Goal: Task Accomplishment & Management: Use online tool/utility

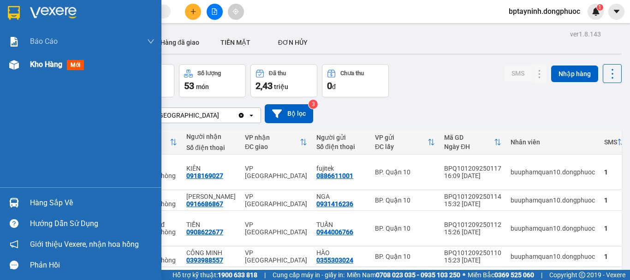
click at [41, 57] on div "Kho hàng mới" at bounding box center [92, 64] width 125 height 23
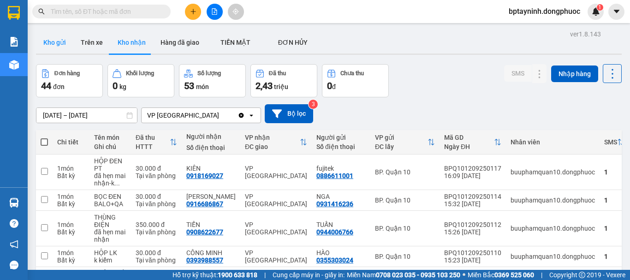
click at [42, 37] on button "Kho gửi" at bounding box center [54, 42] width 37 height 22
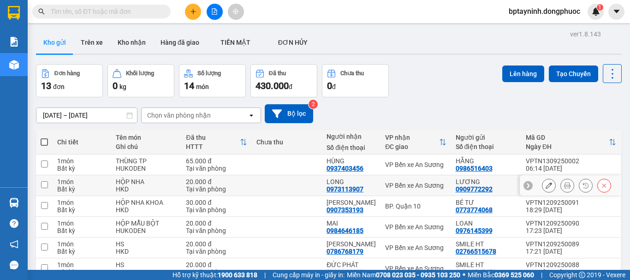
scroll to position [130, 0]
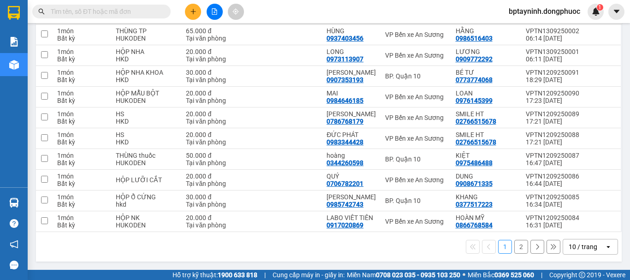
click at [590, 252] on div "10 / trang" at bounding box center [584, 246] width 42 height 15
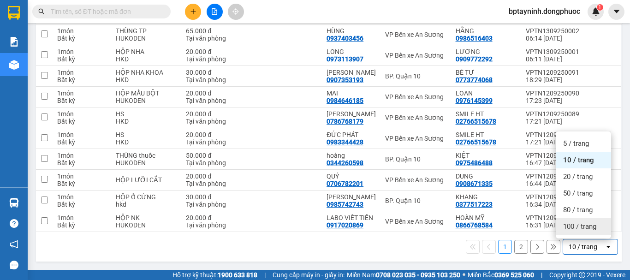
click at [582, 228] on span "100 / trang" at bounding box center [579, 226] width 33 height 9
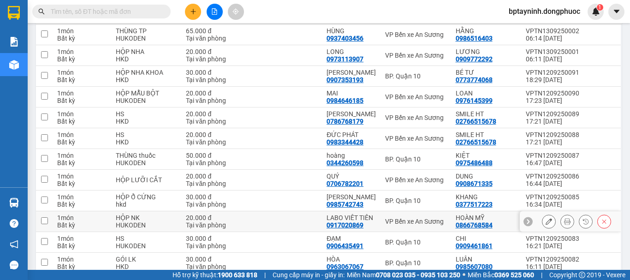
scroll to position [192, 0]
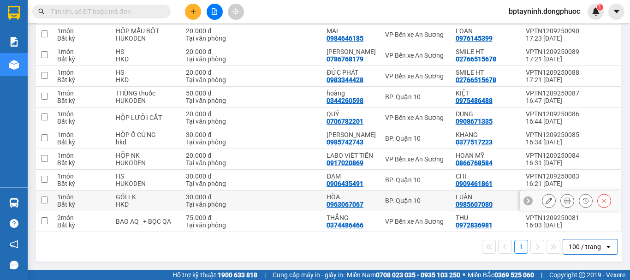
click at [441, 214] on td "VP Bến xe An Sương" at bounding box center [415, 221] width 70 height 21
checkbox input "true"
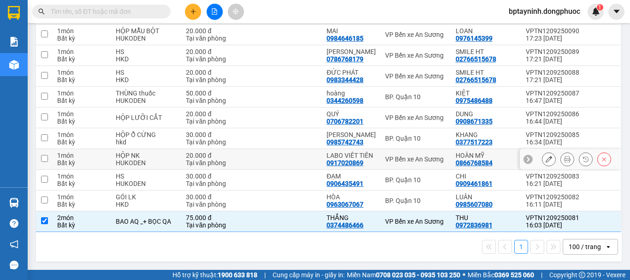
click at [424, 157] on div "VP Bến xe An Sương" at bounding box center [415, 158] width 61 height 7
checkbox input "true"
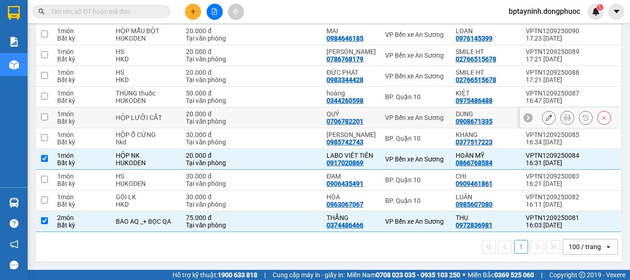
click at [421, 119] on div "VP Bến xe An Sương" at bounding box center [415, 117] width 61 height 7
checkbox input "true"
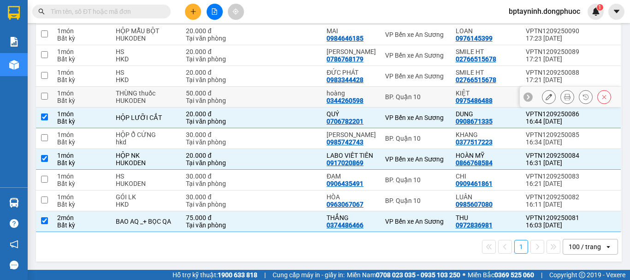
scroll to position [115, 0]
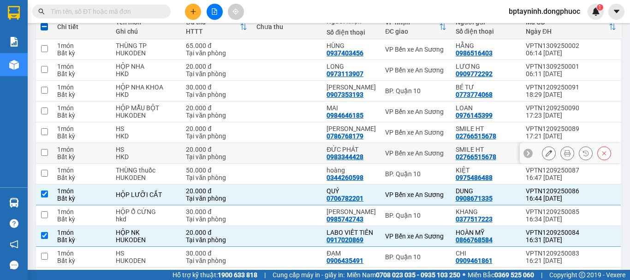
click at [444, 159] on td "VP Bến xe An Sương" at bounding box center [415, 153] width 70 height 21
checkbox input "true"
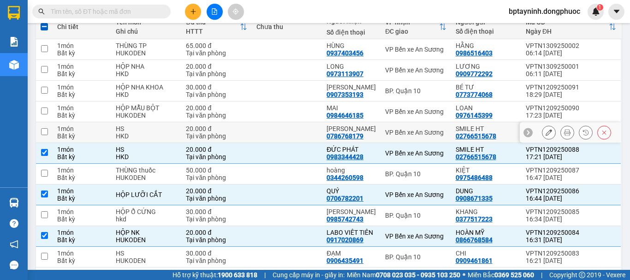
click at [441, 134] on div "VP Bến xe An Sương" at bounding box center [415, 132] width 61 height 7
checkbox input "true"
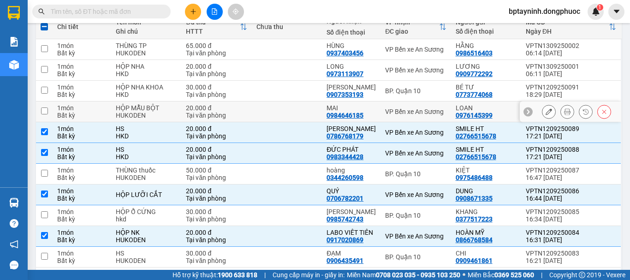
click at [440, 117] on td "VP Bến xe An Sương" at bounding box center [415, 111] width 70 height 21
checkbox input "true"
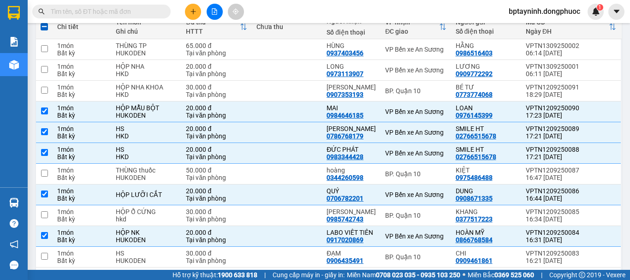
scroll to position [0, 0]
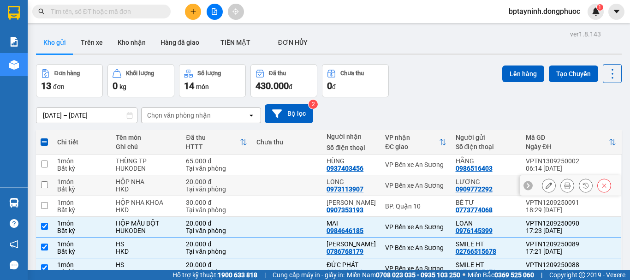
click at [441, 187] on div "VP Bến xe An Sương" at bounding box center [415, 185] width 61 height 7
checkbox input "true"
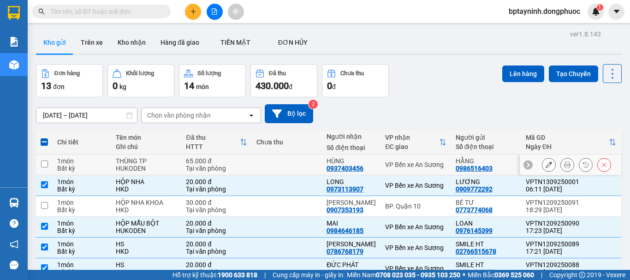
click at [440, 164] on div "VP Bến xe An Sương" at bounding box center [415, 164] width 61 height 7
checkbox input "true"
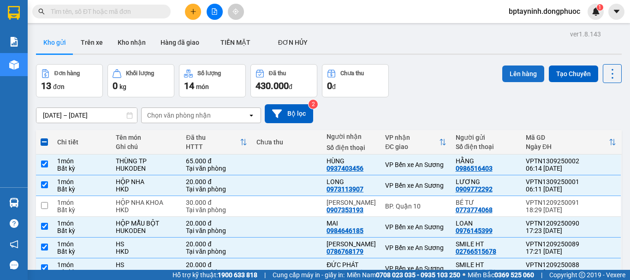
click at [517, 77] on button "Lên hàng" at bounding box center [523, 73] width 42 height 17
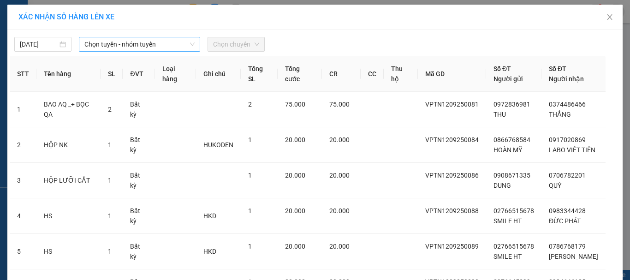
click at [137, 48] on span "Chọn tuyến - nhóm tuyến" at bounding box center [139, 44] width 110 height 14
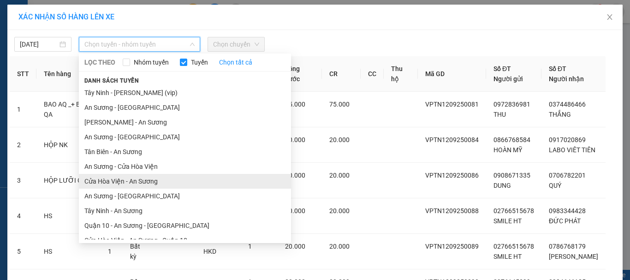
scroll to position [53, 0]
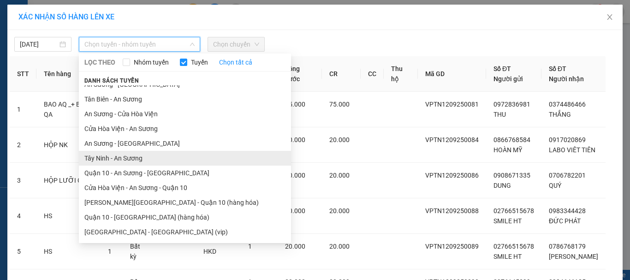
click at [155, 158] on li "Tây Ninh - An Sương" at bounding box center [185, 158] width 212 height 15
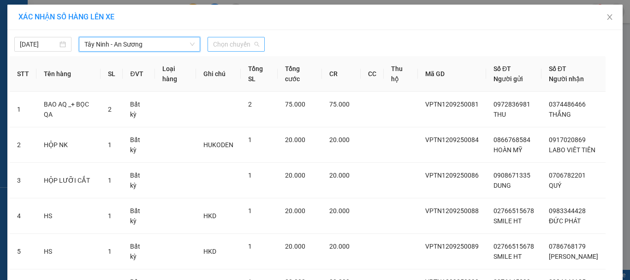
click at [236, 45] on span "Chọn chuyến" at bounding box center [236, 44] width 46 height 14
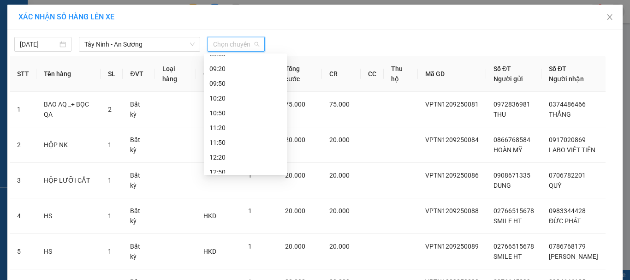
scroll to position [109, 0]
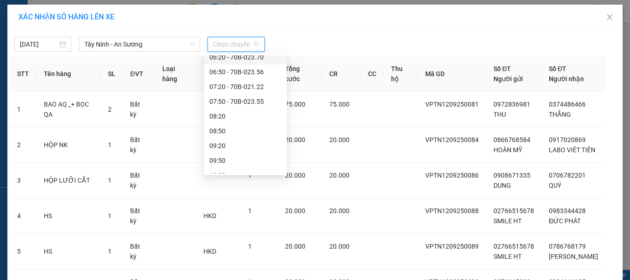
click at [266, 59] on div "06:20 - 70B-023.70" at bounding box center [245, 57] width 72 height 10
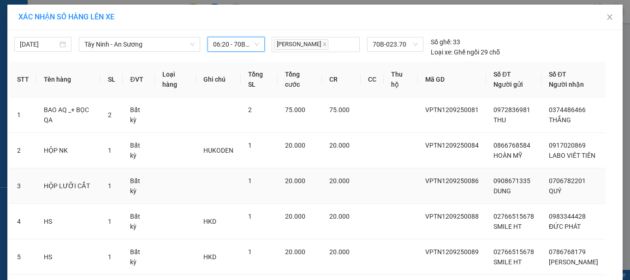
scroll to position [179, 0]
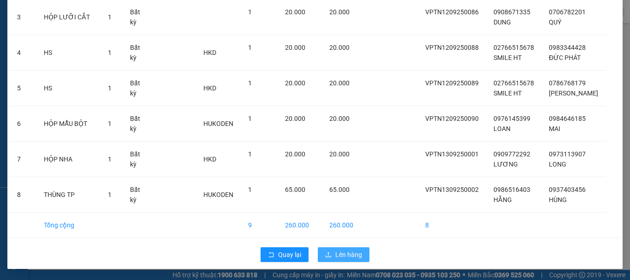
click at [350, 257] on span "Lên hàng" at bounding box center [348, 255] width 27 height 10
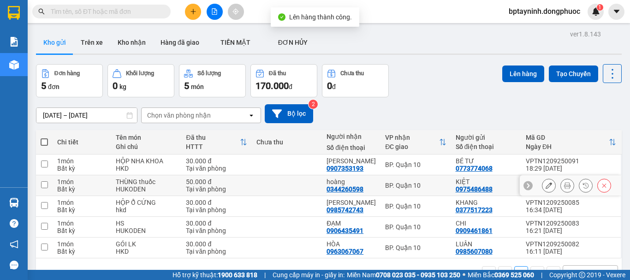
scroll to position [42, 0]
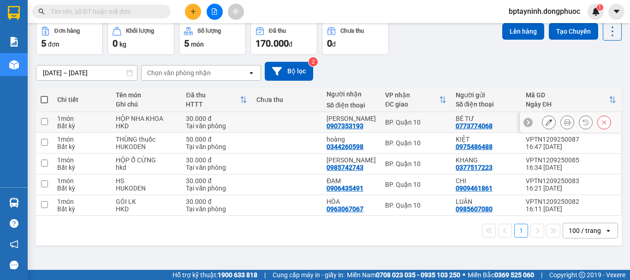
click at [433, 122] on div "BP. Quận 10" at bounding box center [415, 122] width 61 height 7
checkbox input "true"
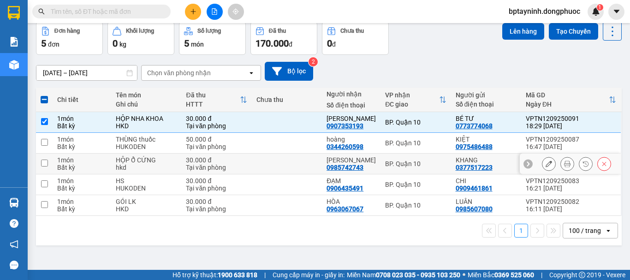
click at [440, 159] on td "BP. Quận 10" at bounding box center [415, 164] width 70 height 21
checkbox input "true"
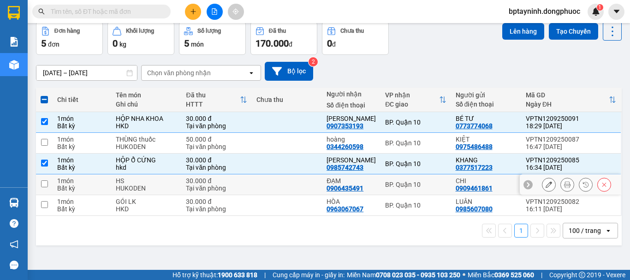
click at [434, 178] on td "BP. Quận 10" at bounding box center [415, 184] width 70 height 21
checkbox input "true"
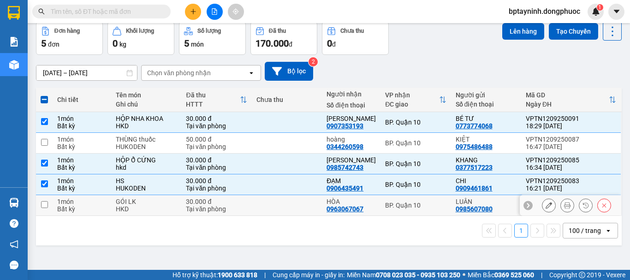
click at [430, 199] on td "BP. Quận 10" at bounding box center [415, 205] width 70 height 21
checkbox input "true"
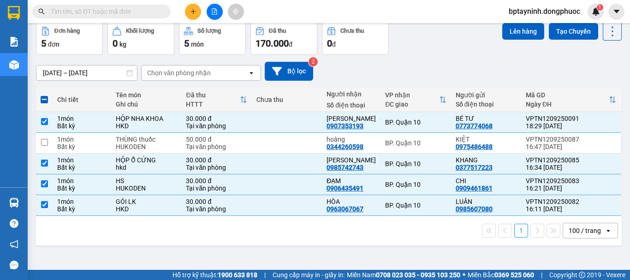
click at [506, 20] on div "Kết quả tìm kiếm ( 0 ) Bộ lọc No Data bptayninh.dongphuoc 1" at bounding box center [315, 11] width 630 height 23
click at [506, 31] on button "Lên hàng" at bounding box center [523, 31] width 42 height 17
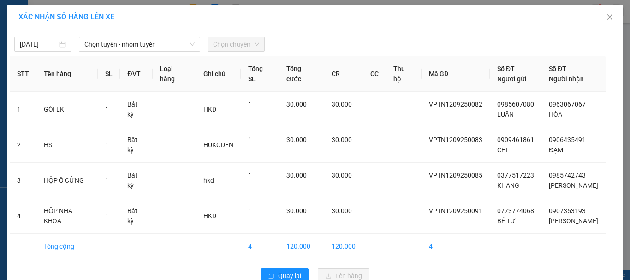
drag, startPoint x: 170, startPoint y: 46, endPoint x: 168, endPoint y: 52, distance: 6.6
click at [169, 46] on span "Chọn tuyến - nhóm tuyến" at bounding box center [139, 44] width 110 height 14
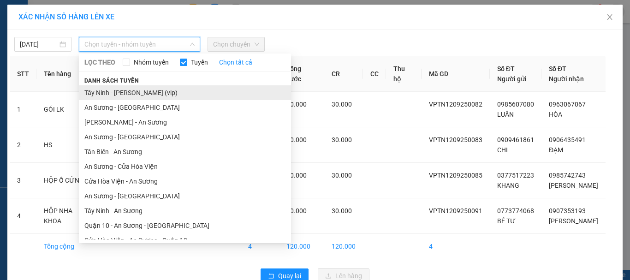
click at [163, 97] on li "Tây Ninh - Hồ Chí Minh (vip)" at bounding box center [185, 92] width 212 height 15
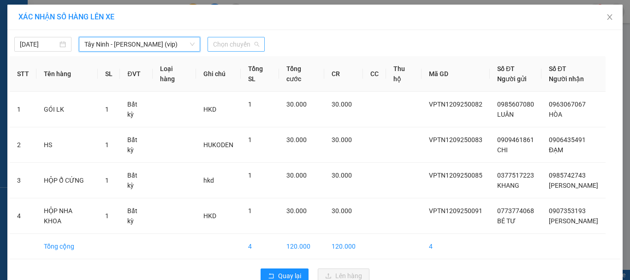
click at [239, 40] on span "Chọn chuyến" at bounding box center [236, 44] width 46 height 14
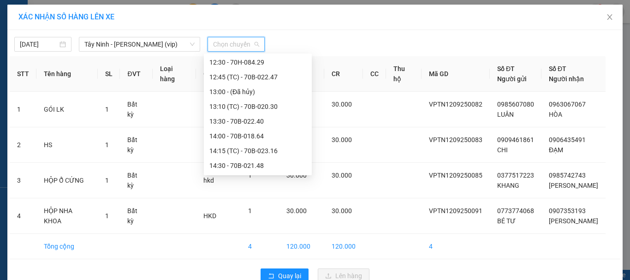
scroll to position [461, 0]
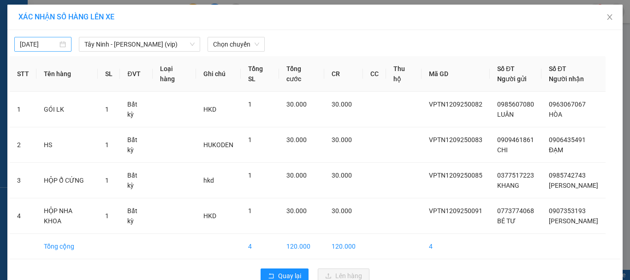
click at [58, 47] on div "12/09/2025" at bounding box center [43, 44] width 46 height 10
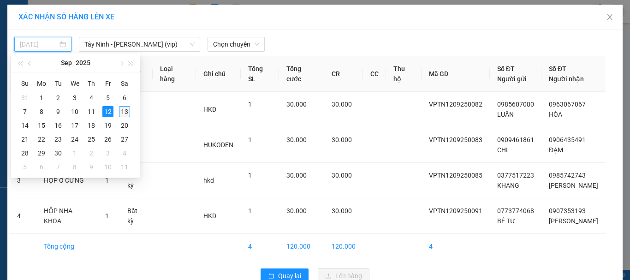
click at [125, 111] on div "13" at bounding box center [124, 111] width 11 height 11
type input "13/09/2025"
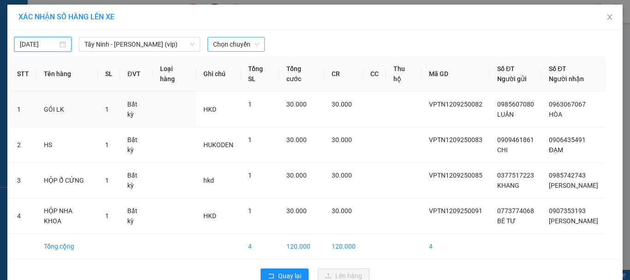
click at [232, 42] on span "Chọn chuyến" at bounding box center [236, 44] width 46 height 14
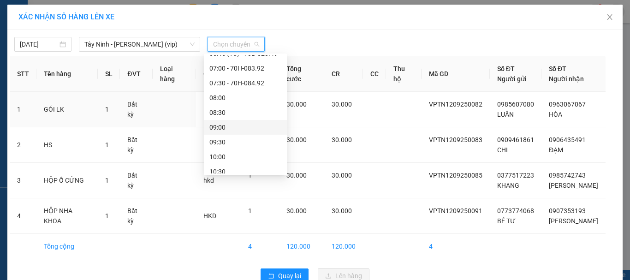
scroll to position [154, 0]
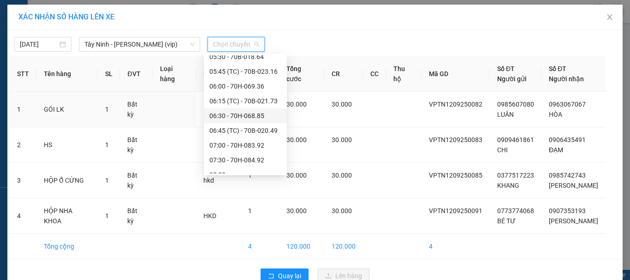
click at [260, 116] on div "06:30 - 70H-068.85" at bounding box center [245, 116] width 72 height 10
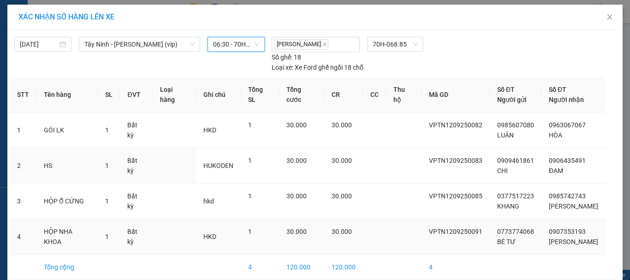
scroll to position [42, 0]
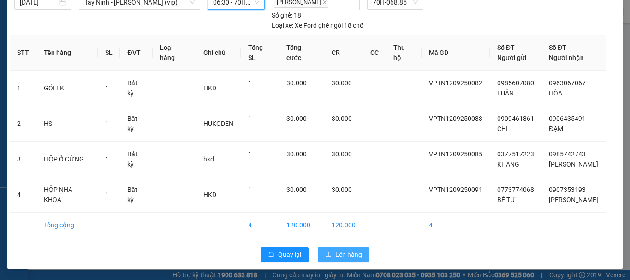
click at [348, 253] on span "Lên hàng" at bounding box center [348, 255] width 27 height 10
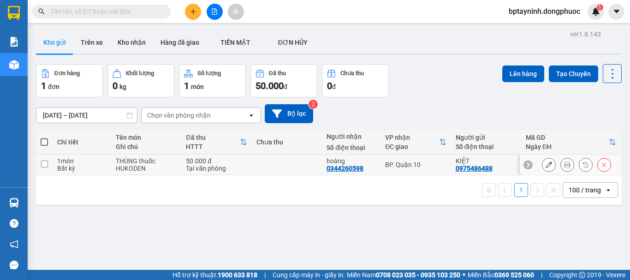
click at [387, 165] on div "BP. Quận 10" at bounding box center [415, 164] width 61 height 7
checkbox input "true"
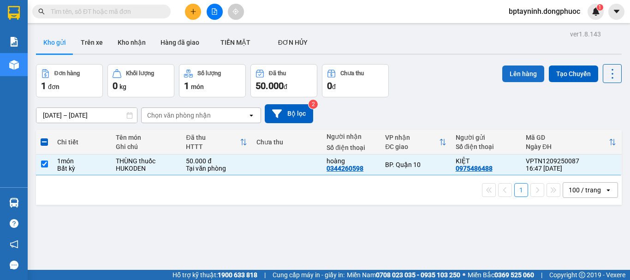
click at [511, 72] on button "Lên hàng" at bounding box center [523, 73] width 42 height 17
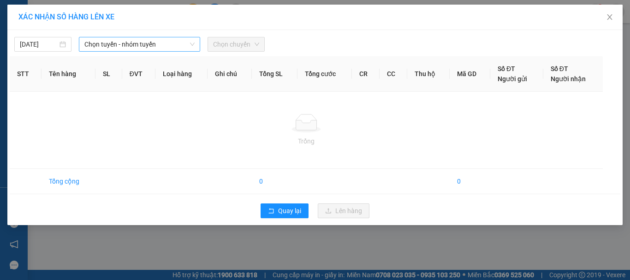
click at [150, 40] on span "Chọn tuyến - nhóm tuyến" at bounding box center [139, 44] width 110 height 14
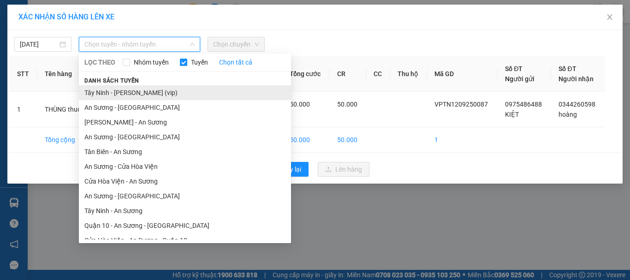
click at [154, 90] on li "Tây Ninh - Hồ Chí Minh (vip)" at bounding box center [185, 92] width 212 height 15
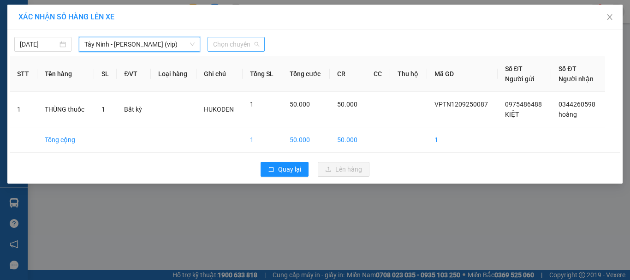
click at [245, 46] on span "Chọn chuyến" at bounding box center [236, 44] width 46 height 14
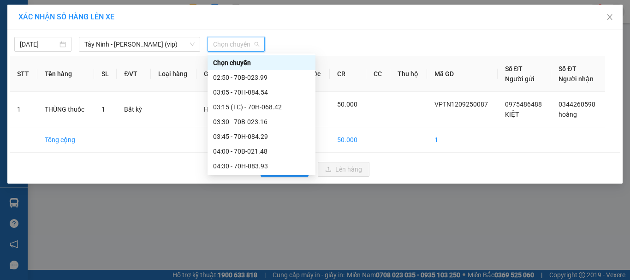
scroll to position [154, 0]
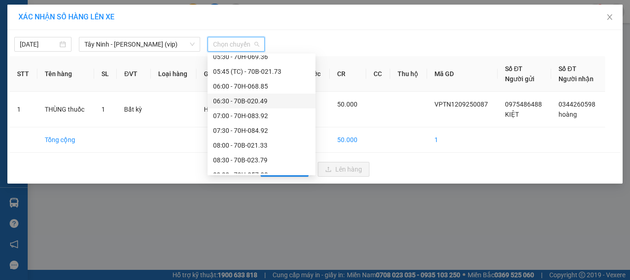
click at [242, 101] on div "06:30 - 70B-020.49" at bounding box center [261, 101] width 97 height 10
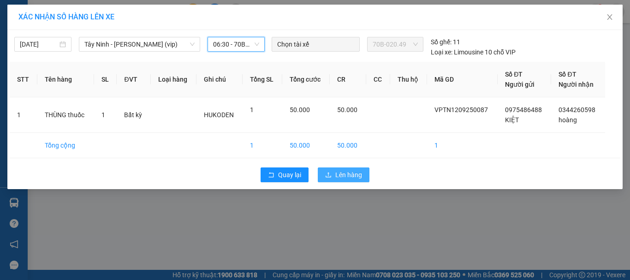
click at [359, 172] on span "Lên hàng" at bounding box center [348, 175] width 27 height 10
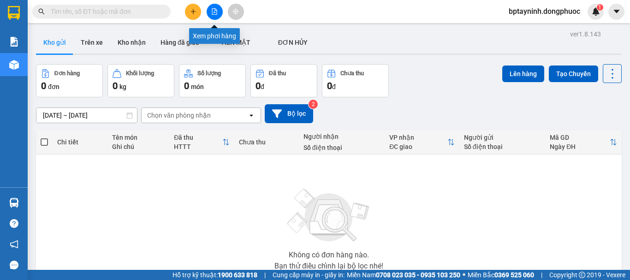
click at [217, 8] on icon "file-add" at bounding box center [214, 11] width 6 height 6
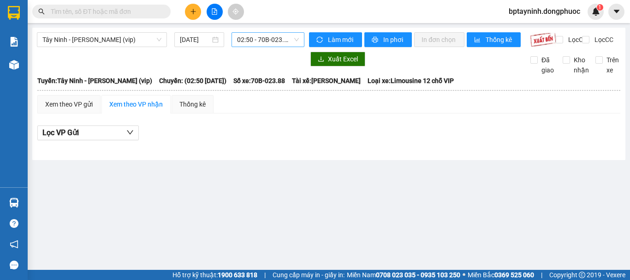
click at [262, 36] on span "02:50 - 70B-023.88" at bounding box center [268, 40] width 62 height 14
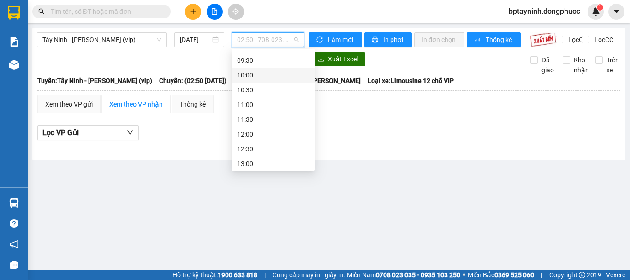
scroll to position [154, 0]
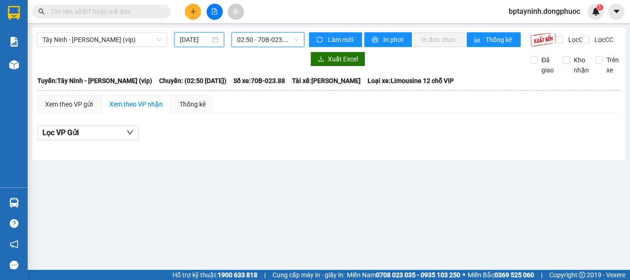
click at [205, 40] on input "13/09/2025" at bounding box center [195, 40] width 30 height 10
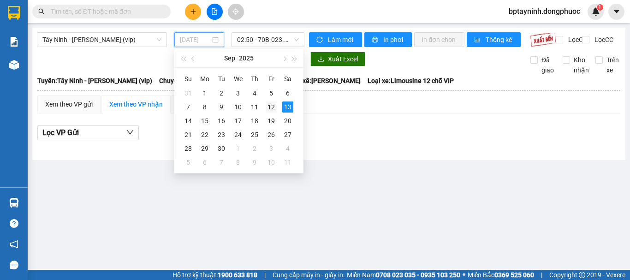
click at [273, 107] on div "12" at bounding box center [271, 106] width 11 height 11
type input "12/09/2025"
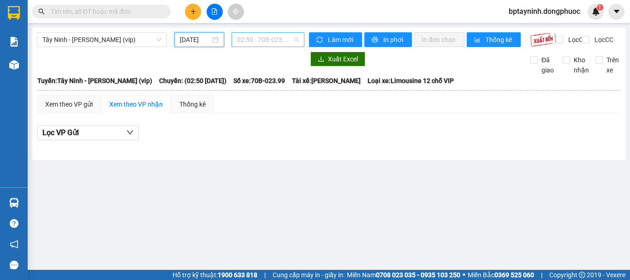
click at [272, 38] on span "02:50 - 70B-023.99" at bounding box center [268, 40] width 62 height 14
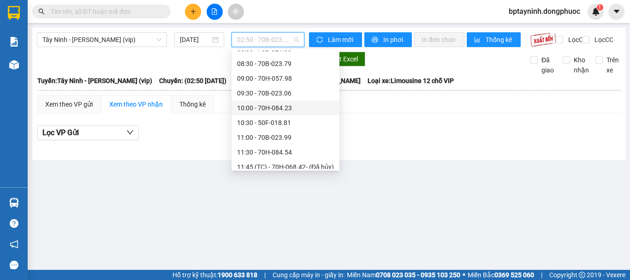
scroll to position [168, 0]
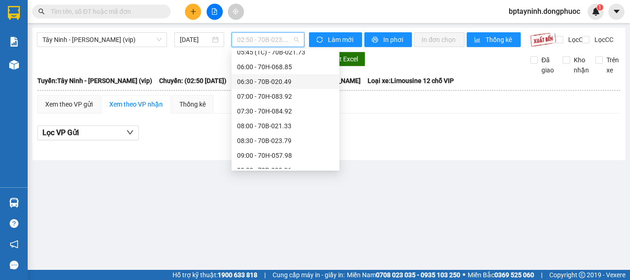
click at [250, 75] on div "06:30 - 70B-020.49" at bounding box center [286, 81] width 108 height 15
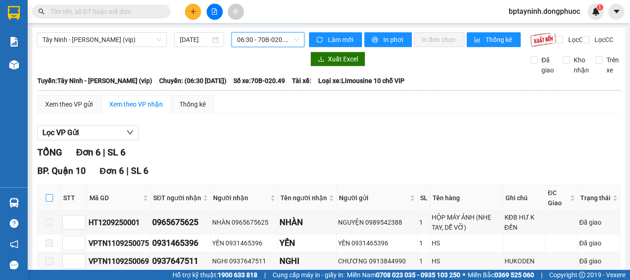
click at [52, 202] on input "checkbox" at bounding box center [49, 197] width 7 height 7
checkbox input "true"
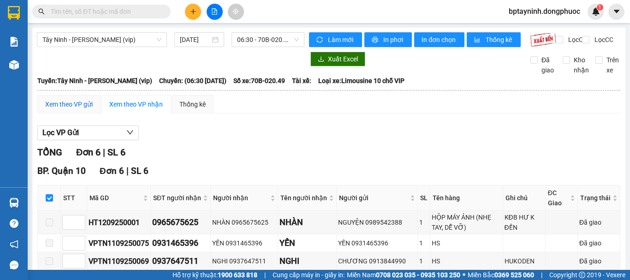
click at [81, 108] on div "Xem theo VP gửi" at bounding box center [69, 104] width 48 height 10
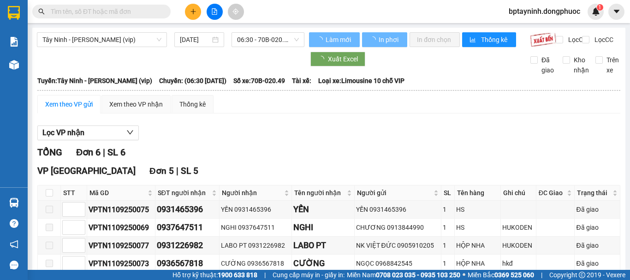
scroll to position [110, 0]
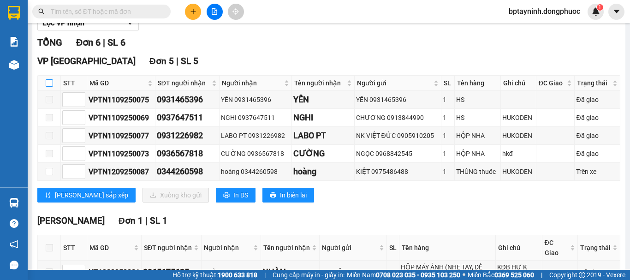
click at [50, 87] on input "checkbox" at bounding box center [49, 82] width 7 height 7
checkbox input "true"
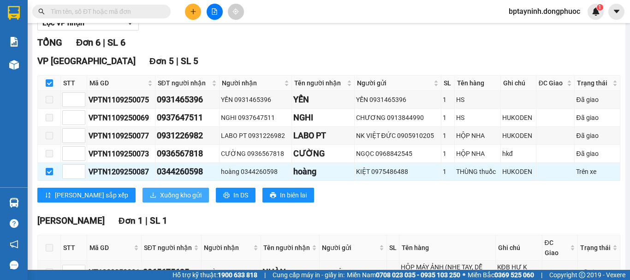
click at [160, 200] on span "Xuống kho gửi" at bounding box center [181, 195] width 42 height 10
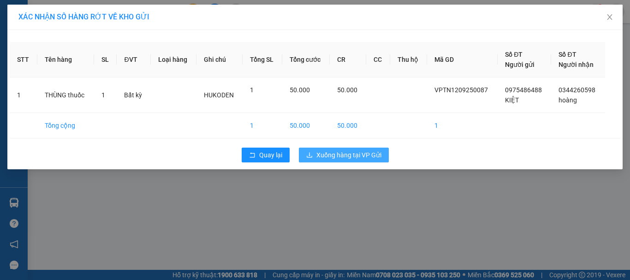
click at [372, 151] on span "Xuống hàng tại VP Gửi" at bounding box center [348, 155] width 65 height 10
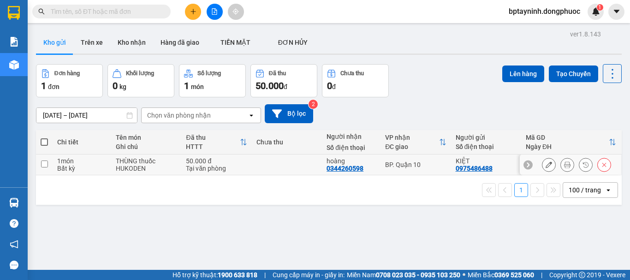
click at [239, 166] on div "Tại văn phòng" at bounding box center [216, 168] width 61 height 7
checkbox input "true"
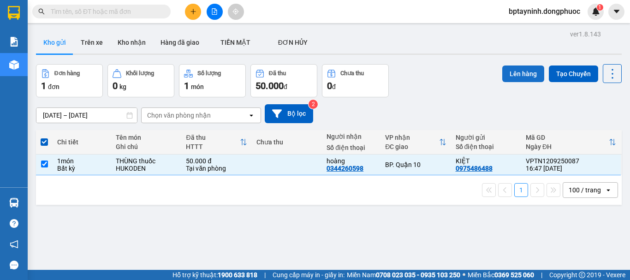
click at [505, 71] on button "Lên hàng" at bounding box center [523, 73] width 42 height 17
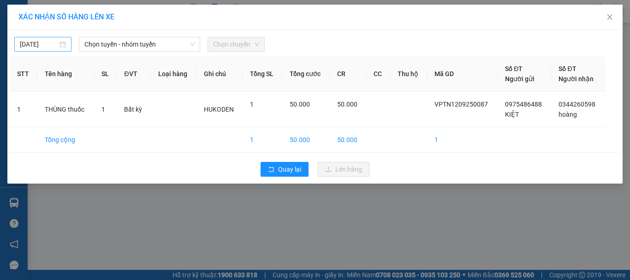
click at [49, 42] on input "12/09/2025" at bounding box center [39, 44] width 38 height 10
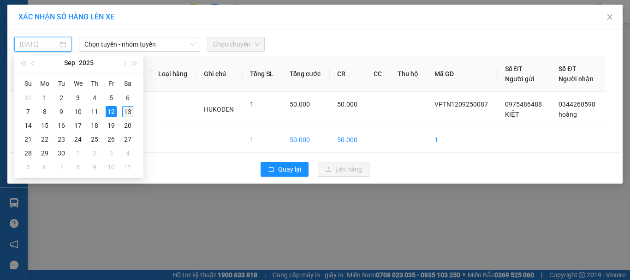
click at [131, 112] on div "13" at bounding box center [127, 111] width 11 height 11
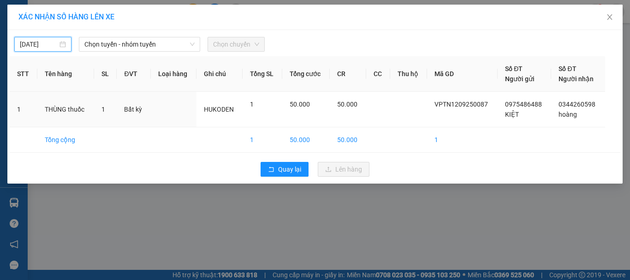
type input "13/09/2025"
click at [138, 43] on span "Chọn tuyến - nhóm tuyến" at bounding box center [139, 44] width 110 height 14
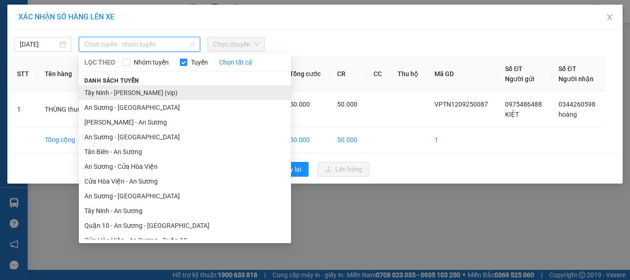
click at [125, 90] on li "Tây Ninh - Hồ Chí Minh (vip)" at bounding box center [185, 92] width 212 height 15
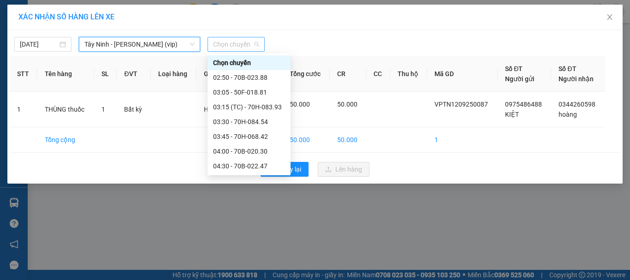
click at [232, 39] on span "Chọn chuyến" at bounding box center [236, 44] width 46 height 14
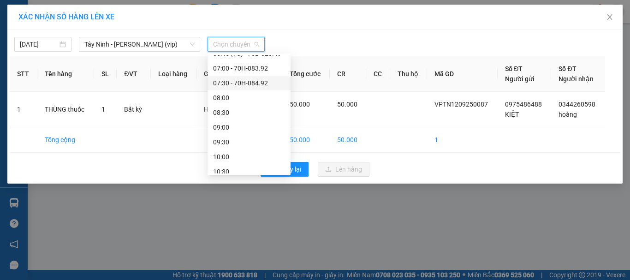
scroll to position [154, 0]
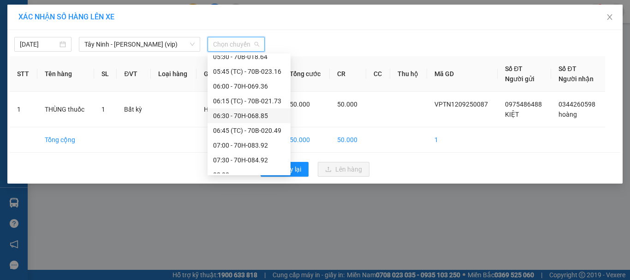
click at [245, 114] on div "06:30 - 70H-068.85" at bounding box center [249, 116] width 72 height 10
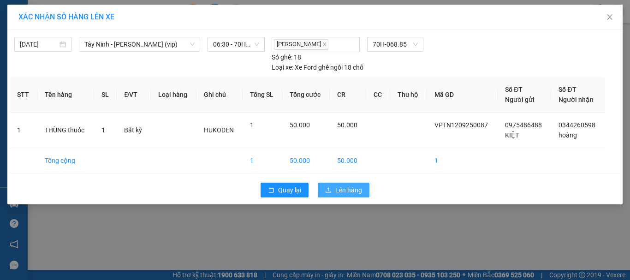
click at [355, 187] on span "Lên hàng" at bounding box center [348, 190] width 27 height 10
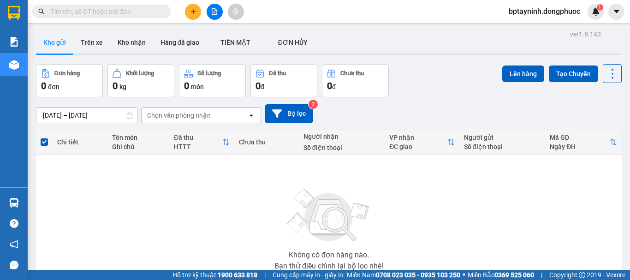
click at [212, 14] on icon "file-add" at bounding box center [214, 11] width 6 height 6
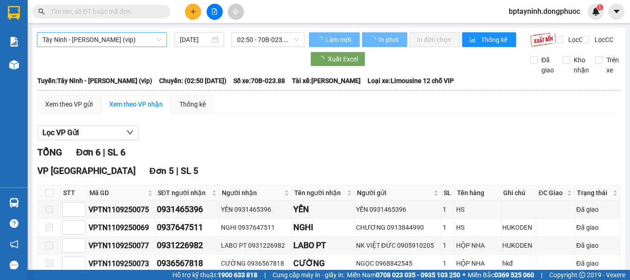
click at [145, 40] on span "Tây Ninh - Hồ Chí Minh (vip)" at bounding box center [101, 40] width 119 height 14
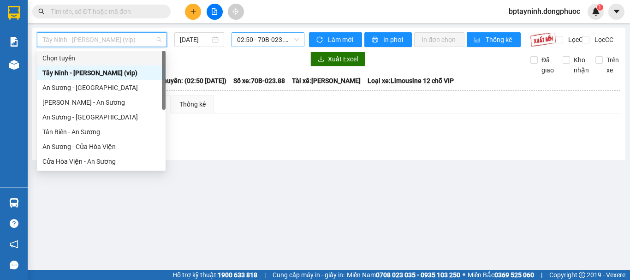
click at [256, 39] on span "02:50 - 70B-023.88" at bounding box center [268, 40] width 62 height 14
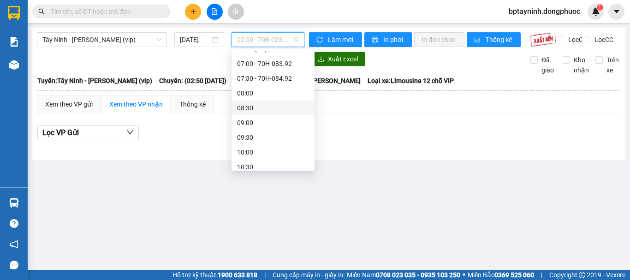
scroll to position [154, 0]
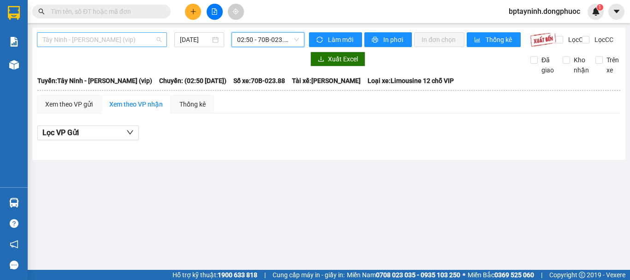
click at [110, 39] on span "Tây Ninh - Hồ Chí Minh (vip)" at bounding box center [101, 40] width 119 height 14
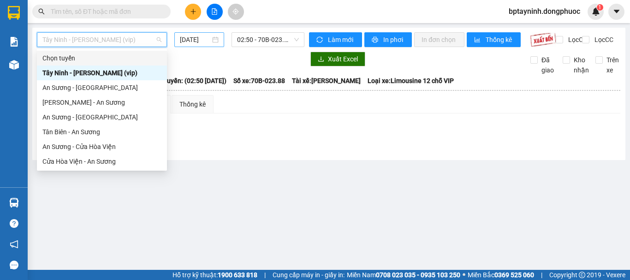
click at [191, 39] on input "13/09/2025" at bounding box center [195, 40] width 30 height 10
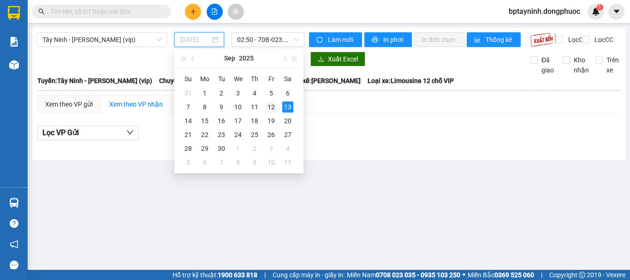
click at [271, 107] on div "12" at bounding box center [271, 106] width 11 height 11
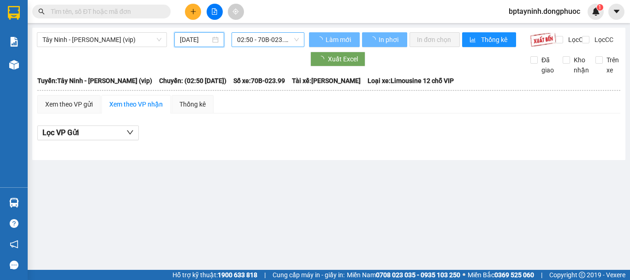
click at [274, 42] on span "02:50 - 70B-023.99" at bounding box center [268, 40] width 62 height 14
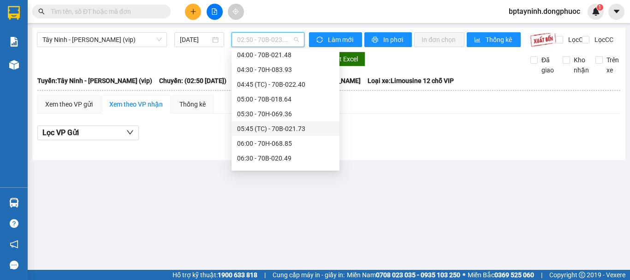
scroll to position [168, 0]
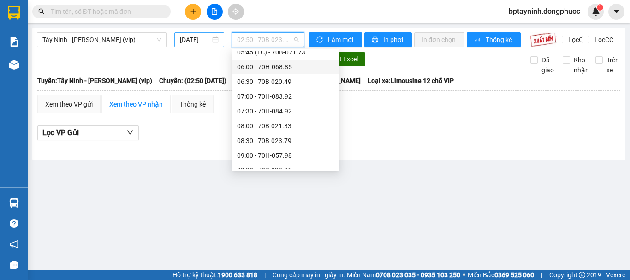
click at [195, 36] on input "12/09/2025" at bounding box center [195, 40] width 30 height 10
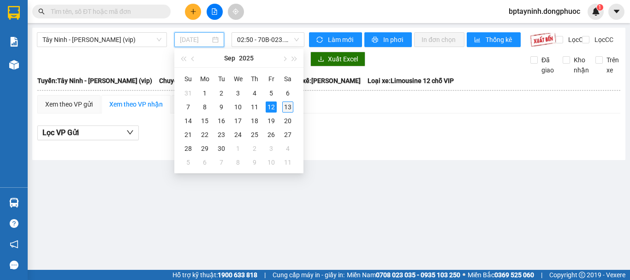
click at [283, 106] on div "13" at bounding box center [287, 106] width 11 height 11
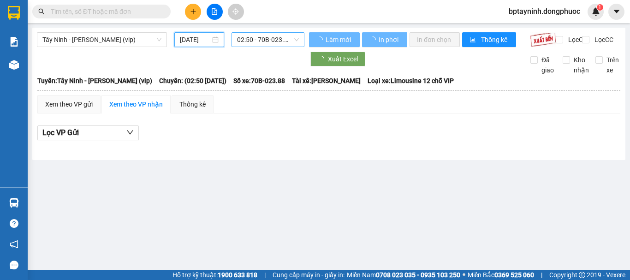
type input "13/09/2025"
click at [285, 39] on span "02:50 - 70B-023.88" at bounding box center [268, 40] width 62 height 14
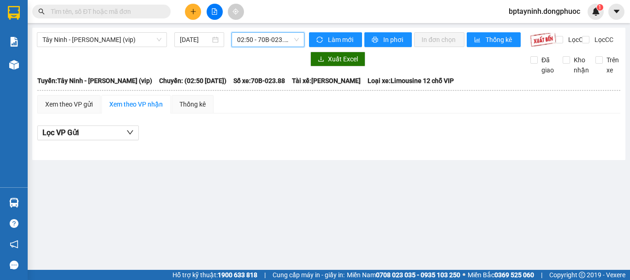
click at [256, 39] on span "02:50 - 70B-023.88" at bounding box center [268, 40] width 62 height 14
click at [131, 40] on span "Tây Ninh - Hồ Chí Minh (vip)" at bounding box center [101, 40] width 119 height 14
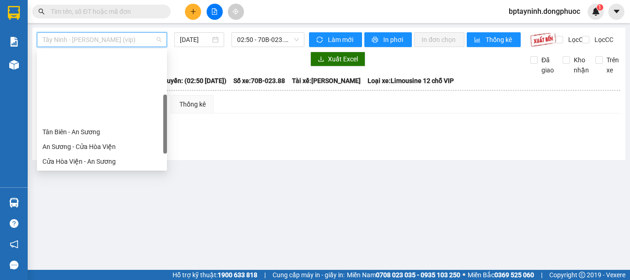
scroll to position [103, 0]
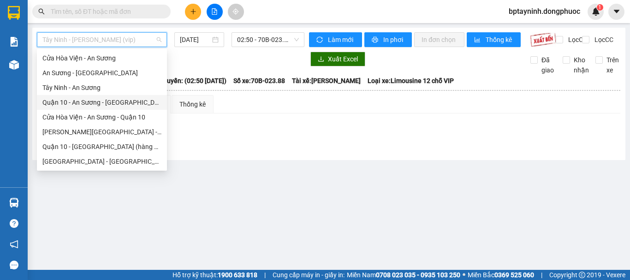
click at [95, 101] on div "Quận 10 - An Sương - Cửa Hòa Viện" at bounding box center [101, 102] width 119 height 10
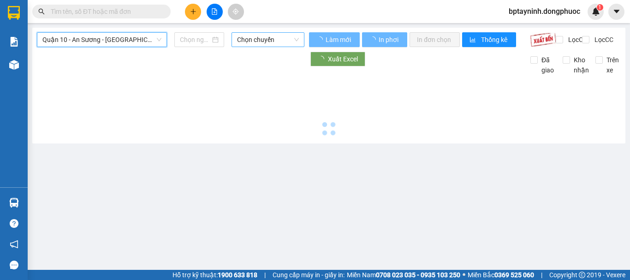
type input "13/09/2025"
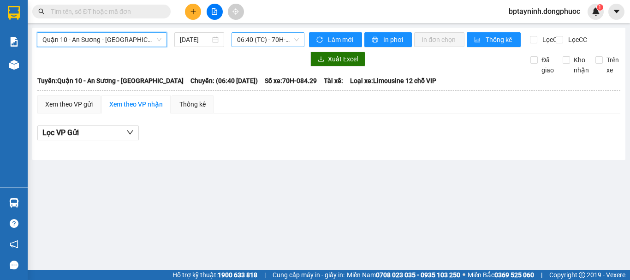
click at [262, 38] on span "06:40 (TC) - 70H-084.29" at bounding box center [268, 40] width 62 height 14
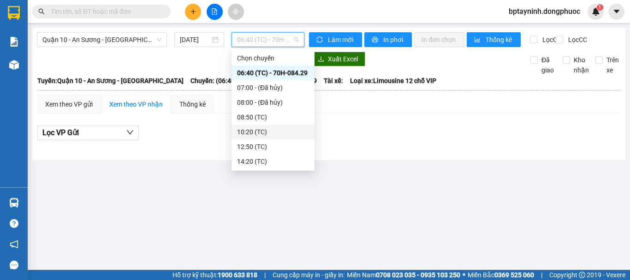
scroll to position [15, 0]
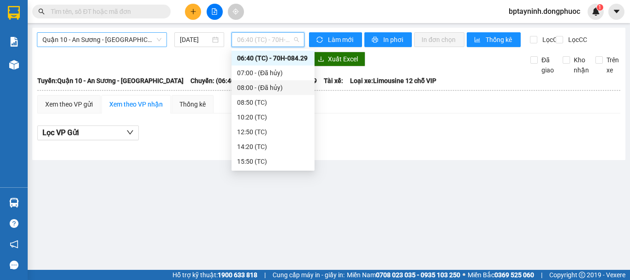
click at [137, 38] on span "Quận 10 - An Sương - Cửa Hòa Viện" at bounding box center [101, 40] width 119 height 14
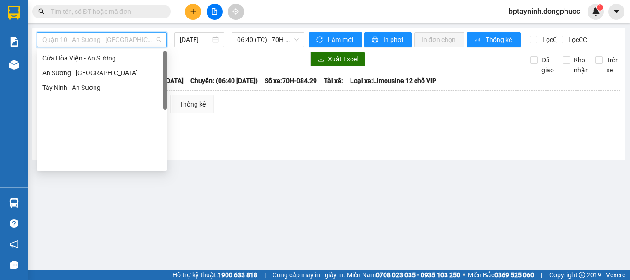
scroll to position [0, 0]
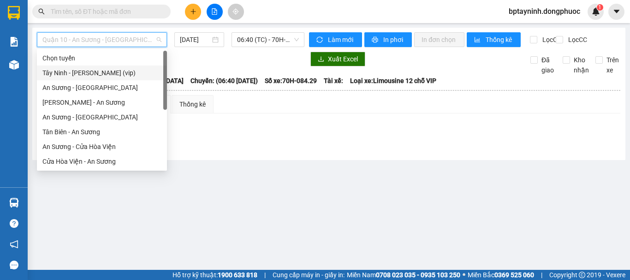
click at [99, 77] on div "Tây Ninh - Hồ Chí Minh (vip)" at bounding box center [101, 73] width 119 height 10
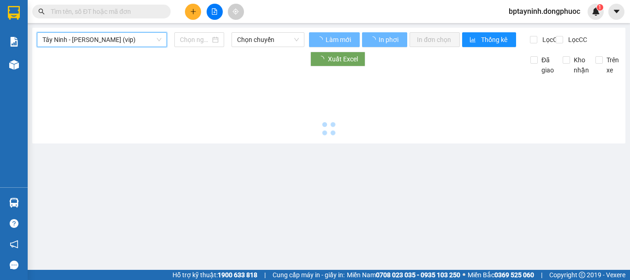
type input "13/09/2025"
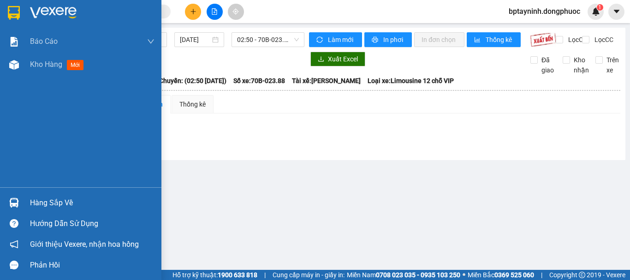
click at [4, 201] on div "Hàng sắp về" at bounding box center [80, 202] width 161 height 21
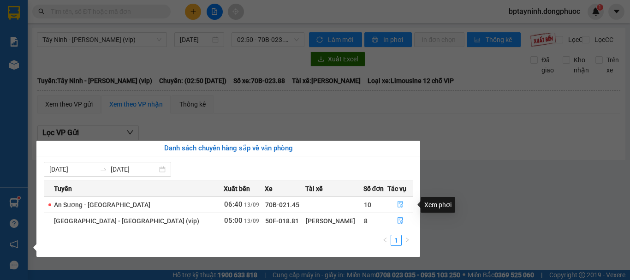
click at [397, 204] on icon "file-done" at bounding box center [400, 204] width 6 height 6
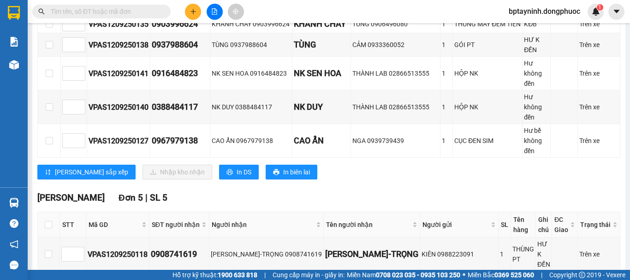
scroll to position [458, 0]
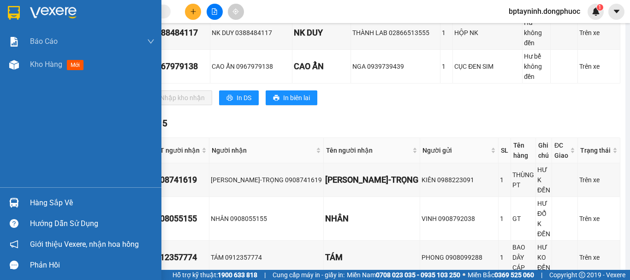
click at [52, 199] on div "Hàng sắp về" at bounding box center [92, 203] width 125 height 14
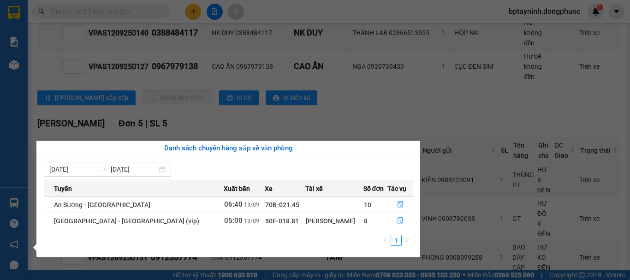
click at [358, 48] on section "Kết quả tìm kiếm ( 0 ) Bộ lọc No Data bptayninh.dongphuoc 1 Báo cáo Mẫu 1: Báo …" at bounding box center [315, 140] width 630 height 280
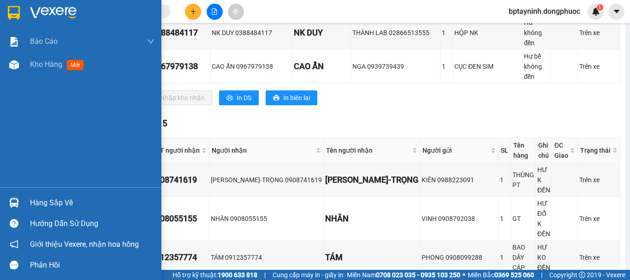
click at [72, 205] on div "Hàng sắp về" at bounding box center [92, 203] width 125 height 14
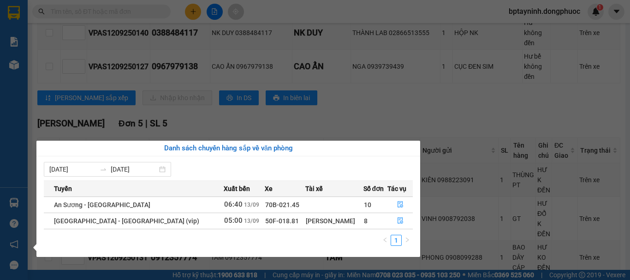
click at [360, 36] on section "Kết quả tìm kiếm ( 0 ) Bộ lọc No Data bptayninh.dongphuoc 1 Báo cáo Mẫu 1: Báo …" at bounding box center [315, 140] width 630 height 280
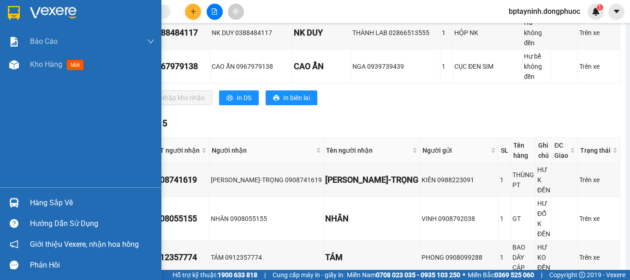
drag, startPoint x: 18, startPoint y: 200, endPoint x: 88, endPoint y: 164, distance: 79.0
click at [18, 200] on img at bounding box center [14, 203] width 10 height 10
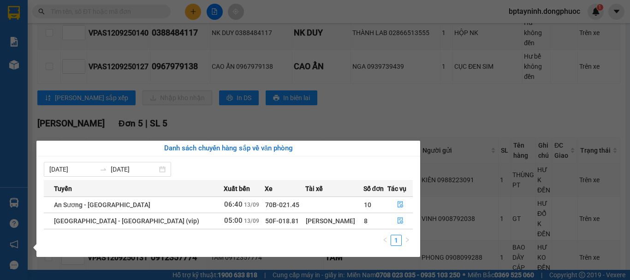
click at [315, 42] on section "Kết quả tìm kiếm ( 0 ) Bộ lọc No Data bptayninh.dongphuoc 1 Báo cáo Mẫu 1: Báo …" at bounding box center [315, 140] width 630 height 280
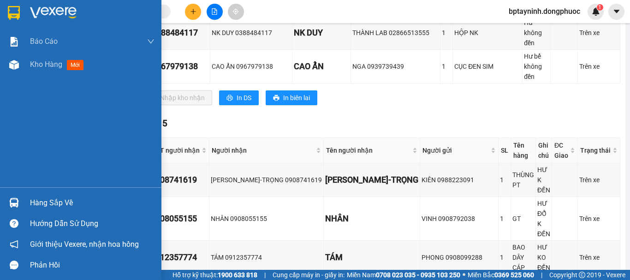
click at [70, 206] on div "Hàng sắp về" at bounding box center [92, 203] width 125 height 14
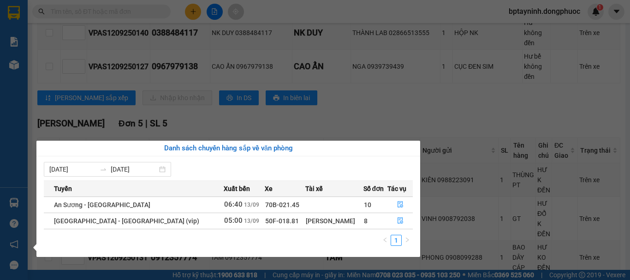
click at [357, 37] on section "Kết quả tìm kiếm ( 0 ) Bộ lọc No Data bptayninh.dongphuoc 1 Báo cáo Mẫu 1: Báo …" at bounding box center [315, 140] width 630 height 280
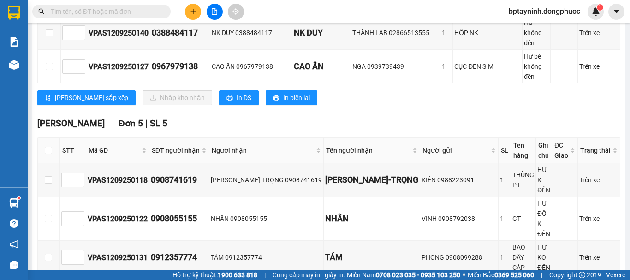
click at [217, 6] on button at bounding box center [215, 12] width 16 height 16
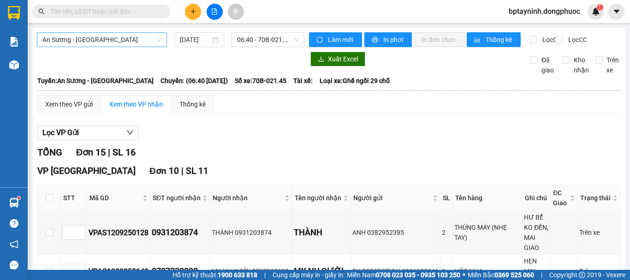
click at [125, 40] on span "An Sương - Tây Ninh" at bounding box center [101, 40] width 119 height 14
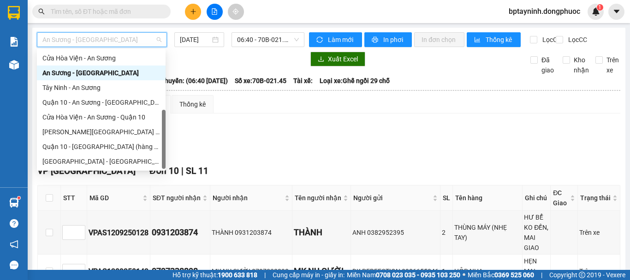
scroll to position [103, 0]
click at [101, 86] on div "Tây Ninh - An Sương" at bounding box center [101, 88] width 118 height 10
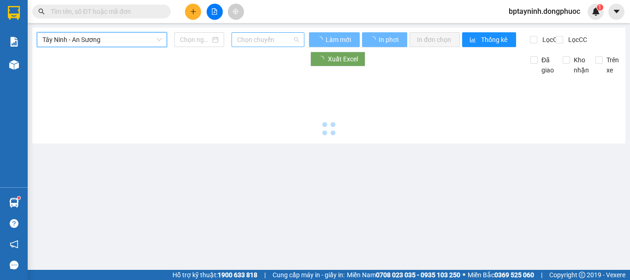
click at [292, 37] on span "Chọn chuyến" at bounding box center [268, 40] width 62 height 14
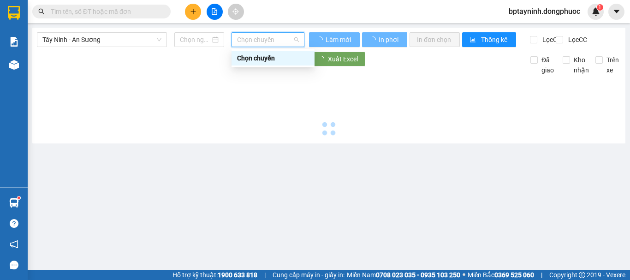
type input "13/09/2025"
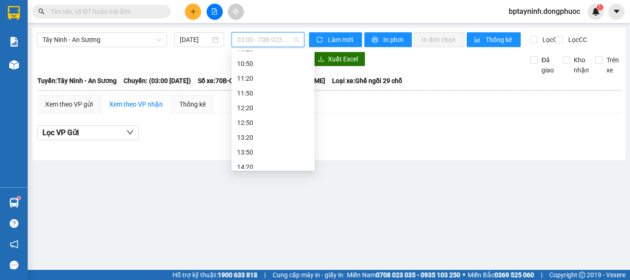
scroll to position [77, 0]
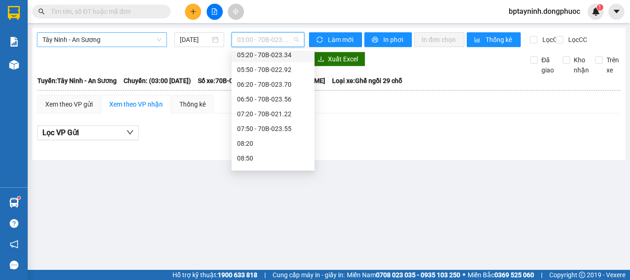
click at [134, 45] on span "Tây Ninh - An Sương" at bounding box center [101, 40] width 119 height 14
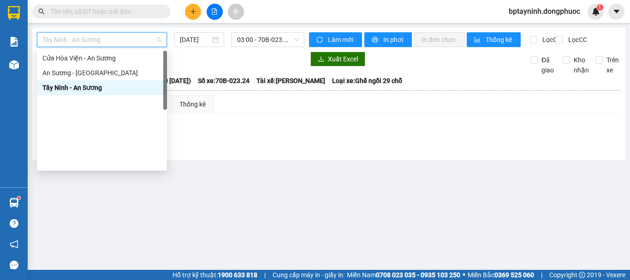
scroll to position [0, 0]
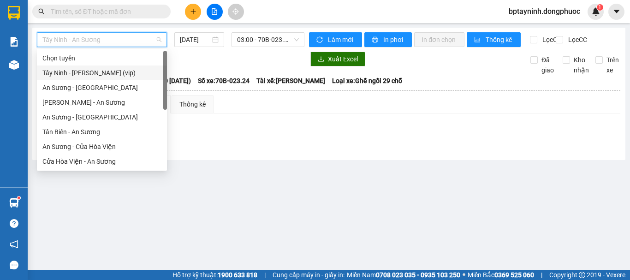
click at [113, 74] on div "Tây Ninh - Hồ Chí Minh (vip)" at bounding box center [101, 73] width 119 height 10
type input "13/09/2025"
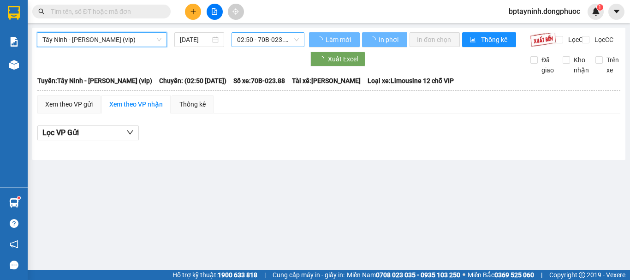
click at [279, 38] on span "02:50 - 70B-023.88" at bounding box center [268, 40] width 62 height 14
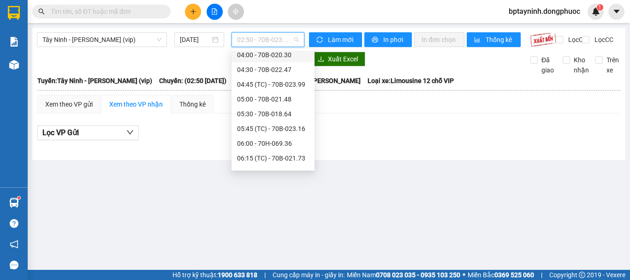
scroll to position [168, 0]
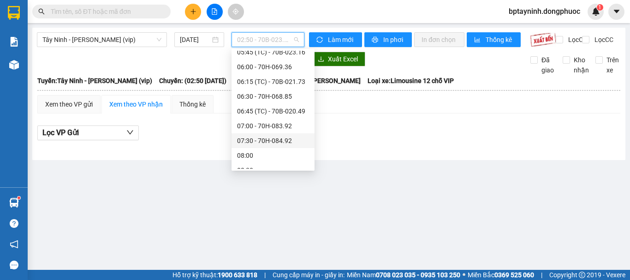
drag, startPoint x: 374, startPoint y: 149, endPoint x: 322, endPoint y: 65, distance: 99.0
click at [374, 149] on div "Lọc VP Gửi" at bounding box center [328, 136] width 583 height 30
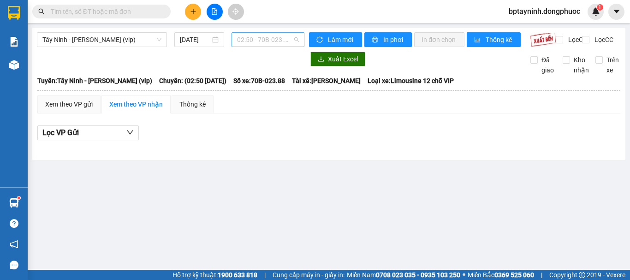
click at [251, 41] on span "02:50 - 70B-023.88" at bounding box center [268, 40] width 62 height 14
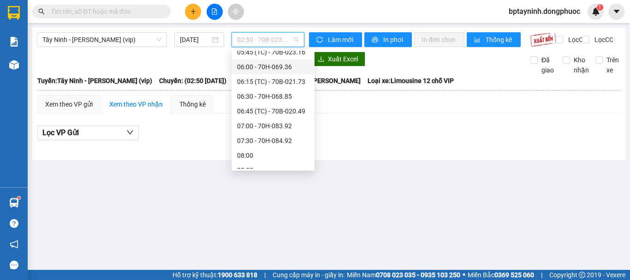
scroll to position [0, 0]
